Goal: Find specific page/section: Find specific page/section

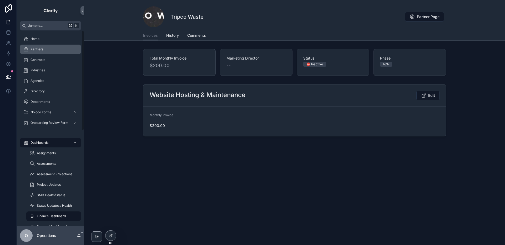
click at [53, 47] on div "Partners" at bounding box center [50, 49] width 55 height 8
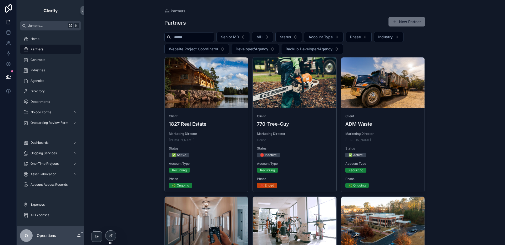
click at [179, 37] on input "scrollable content" at bounding box center [192, 37] width 43 height 7
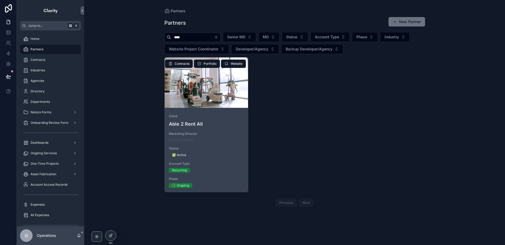
type input "****"
click at [223, 97] on div "scrollable content" at bounding box center [207, 83] width 84 height 50
